Goal: Information Seeking & Learning: Learn about a topic

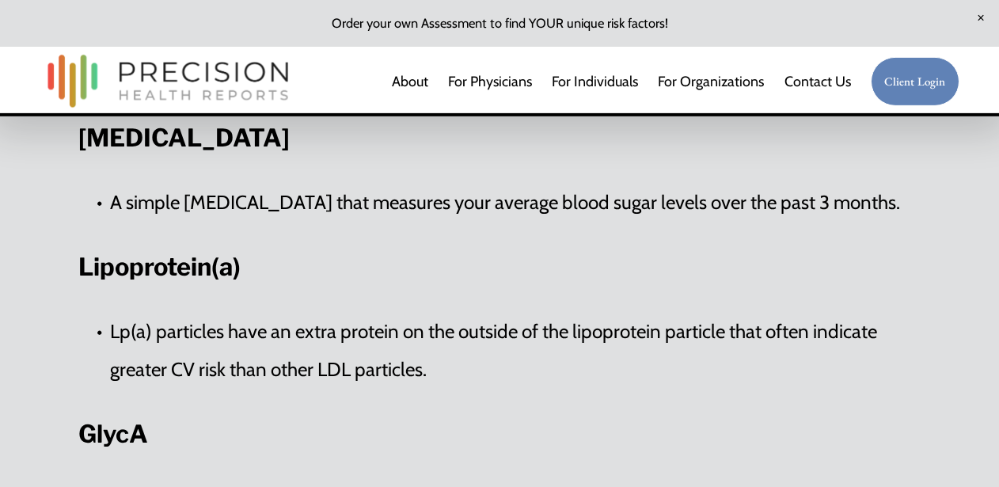
scroll to position [2248, 0]
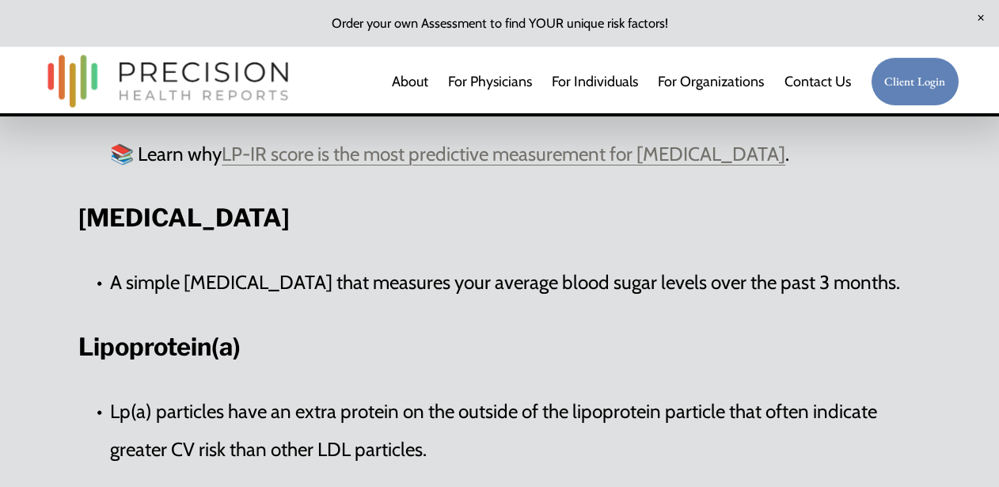
click at [649, 166] on link "LP-IR score is the most predictive measurement for [MEDICAL_DATA]" at bounding box center [504, 154] width 564 height 23
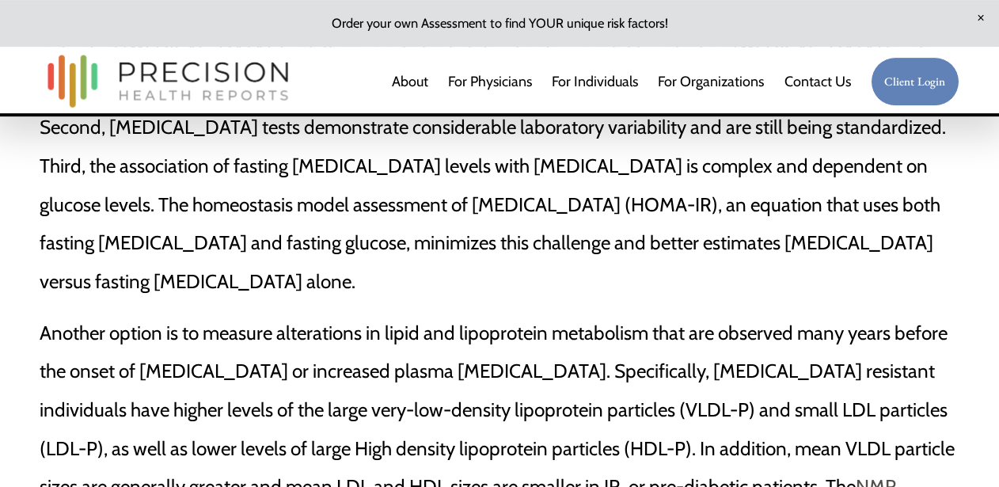
scroll to position [938, 0]
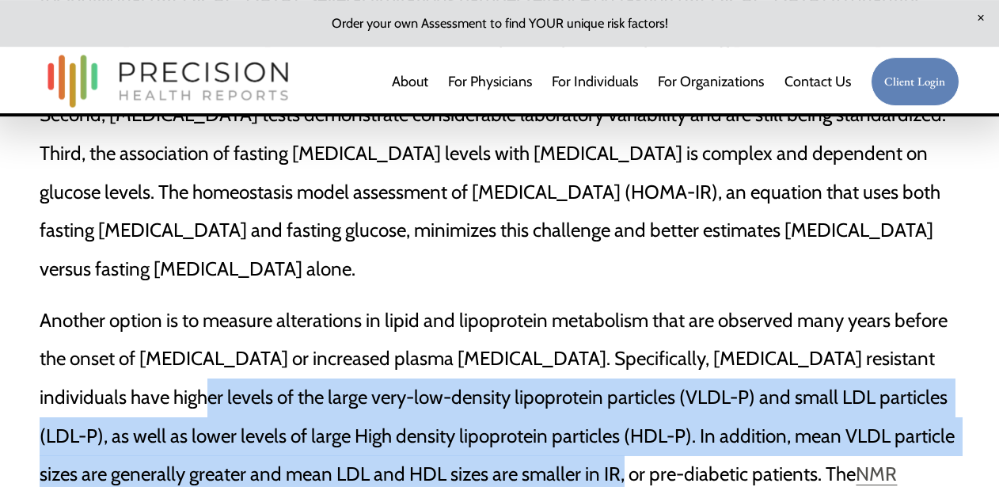
drag, startPoint x: 135, startPoint y: 341, endPoint x: 676, endPoint y: 392, distance: 544.0
click at [676, 392] on p "Another option is to measure alterations in lipid and lipoprotein metabolism th…" at bounding box center [499, 475] width 919 height 347
click at [653, 390] on p "Another option is to measure alterations in lipid and lipoprotein metabolism th…" at bounding box center [499, 475] width 919 height 347
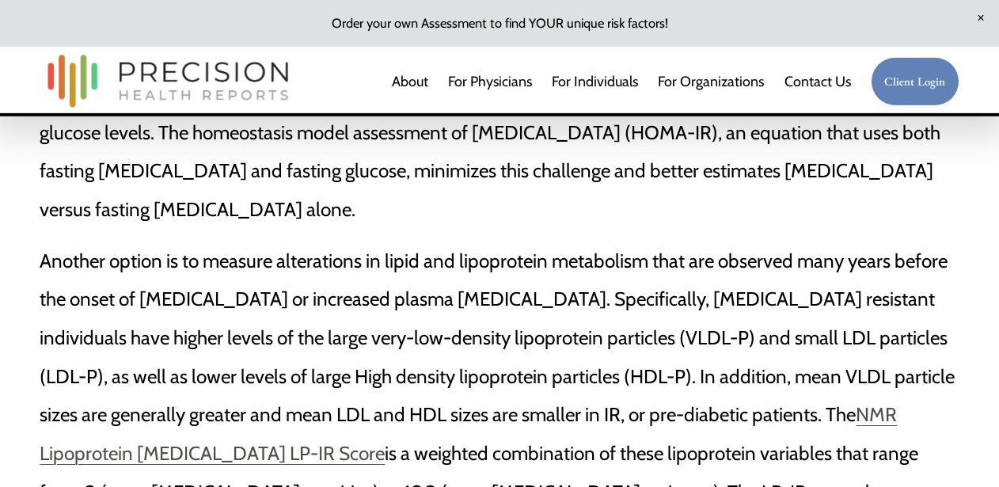
scroll to position [1032, 0]
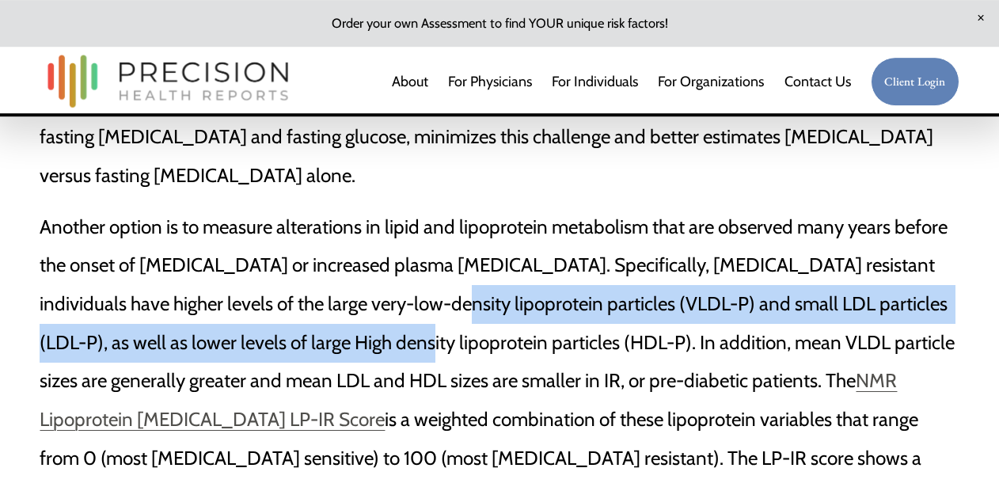
drag, startPoint x: 405, startPoint y: 230, endPoint x: 397, endPoint y: 264, distance: 35.1
click at [397, 264] on p "Another option is to measure alterations in lipid and lipoprotein metabolism th…" at bounding box center [499, 381] width 919 height 347
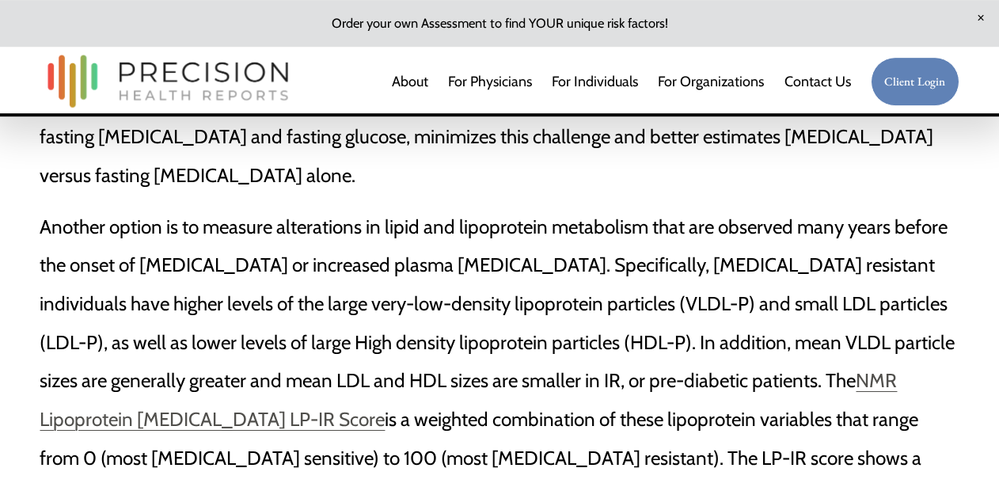
click at [455, 295] on p "Another option is to measure alterations in lipid and lipoprotein metabolism th…" at bounding box center [499, 381] width 919 height 347
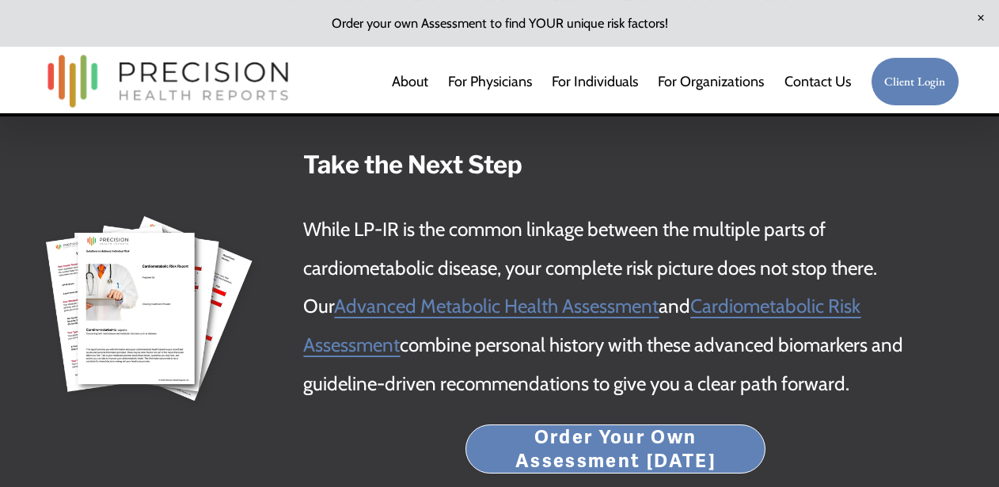
scroll to position [2837, 0]
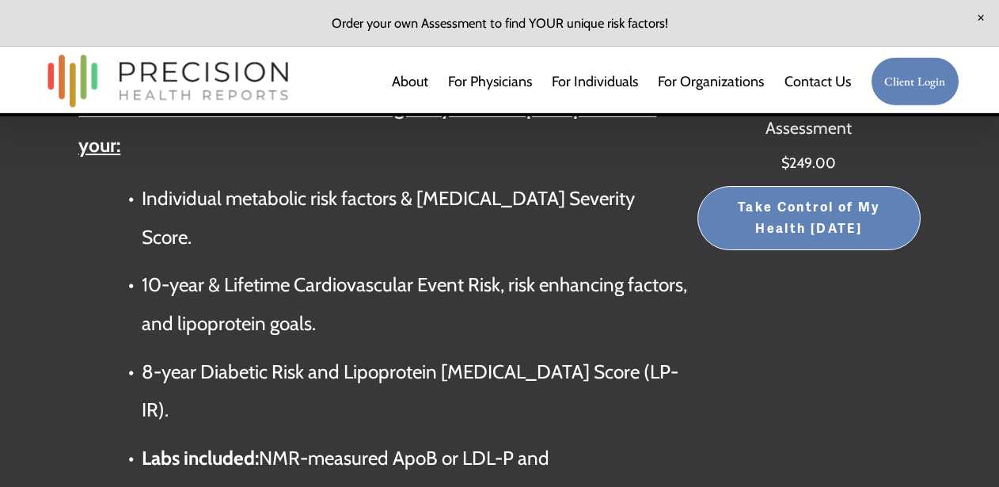
scroll to position [3456, 0]
